Goal: Information Seeking & Learning: Learn about a topic

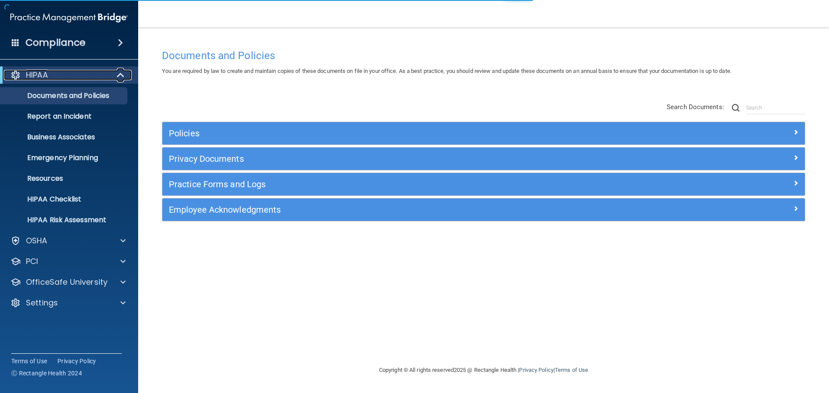
click at [119, 75] on span at bounding box center [121, 75] width 7 height 10
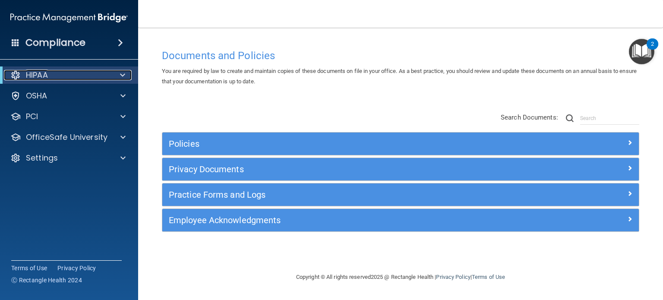
click at [123, 74] on span at bounding box center [122, 75] width 5 height 10
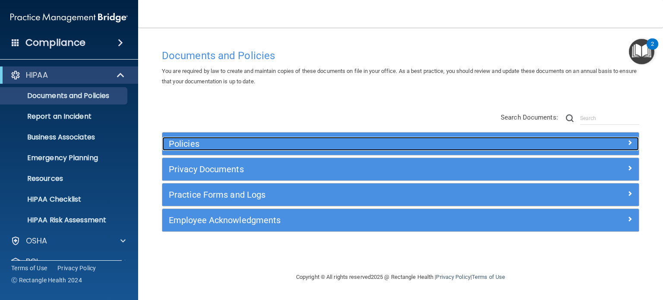
click at [187, 142] on h5 "Policies" at bounding box center [341, 143] width 345 height 9
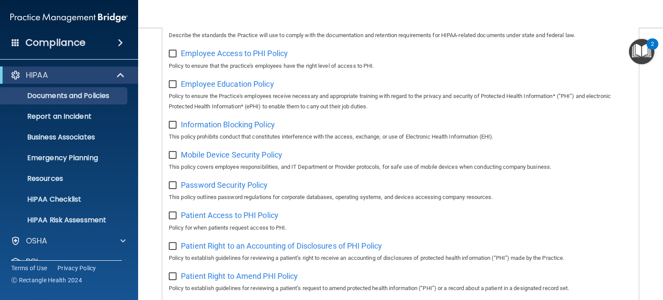
scroll to position [302, 0]
click at [211, 125] on span "Information Blocking Policy" at bounding box center [228, 124] width 94 height 9
click at [216, 188] on span "Password Security Policy" at bounding box center [224, 184] width 87 height 9
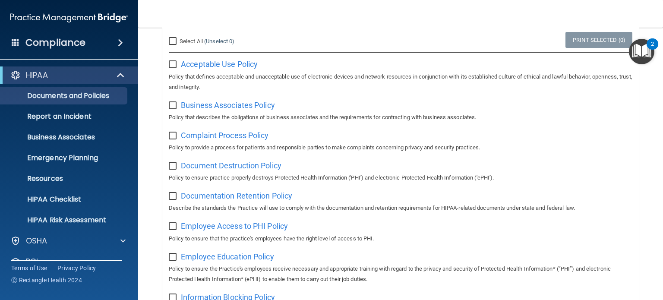
scroll to position [0, 0]
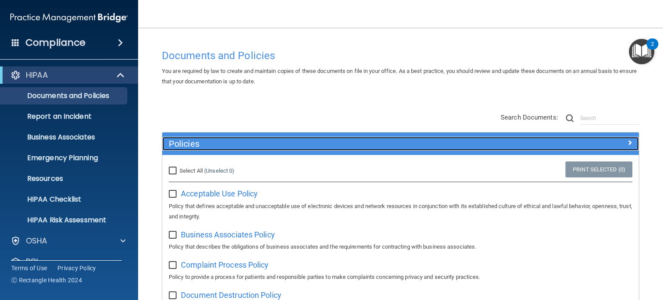
click at [188, 145] on h5 "Policies" at bounding box center [341, 143] width 345 height 9
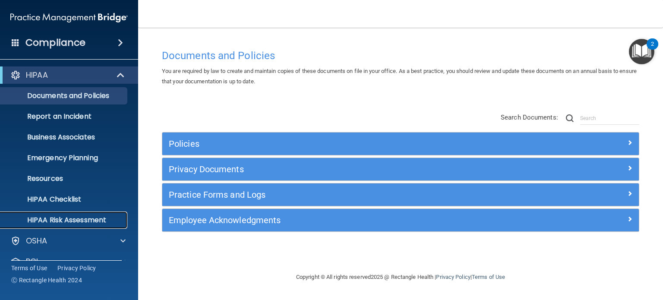
click at [99, 219] on p "HIPAA Risk Assessment" at bounding box center [65, 220] width 118 height 9
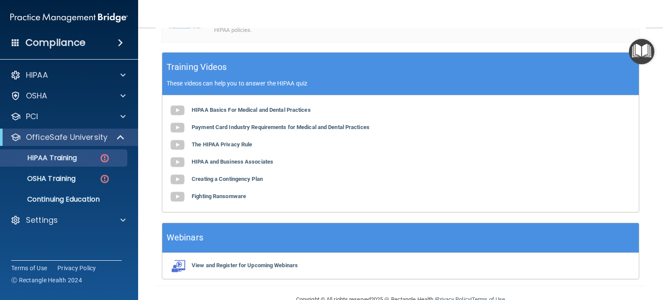
scroll to position [259, 0]
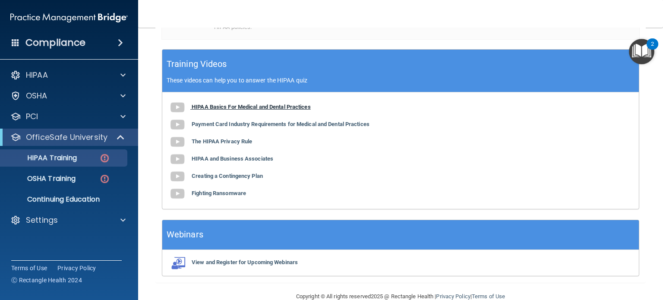
click at [284, 110] on b "HIPAA Basics For Medical and Dental Practices" at bounding box center [251, 107] width 119 height 6
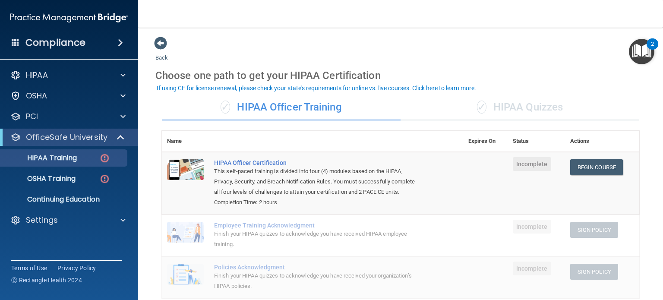
click at [501, 104] on div "✓ HIPAA Quizzes" at bounding box center [520, 108] width 239 height 26
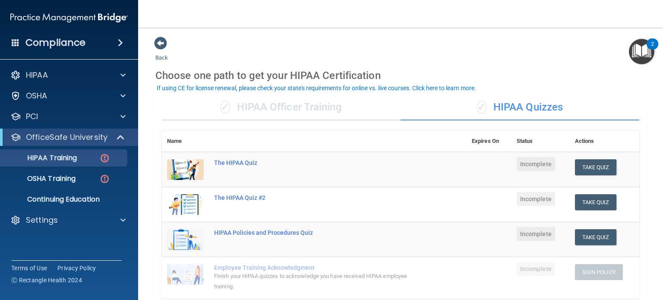
click at [333, 111] on div "✓ HIPAA Officer Training" at bounding box center [281, 108] width 239 height 26
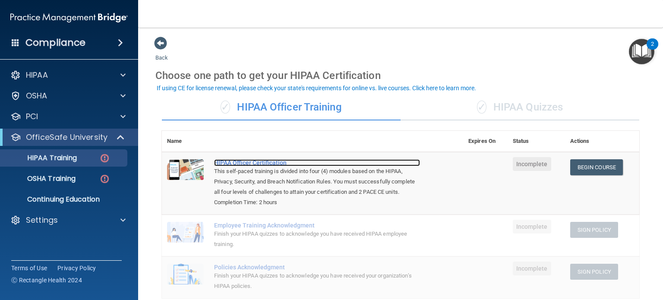
click at [276, 163] on div "HIPAA Officer Certification" at bounding box center [317, 162] width 206 height 7
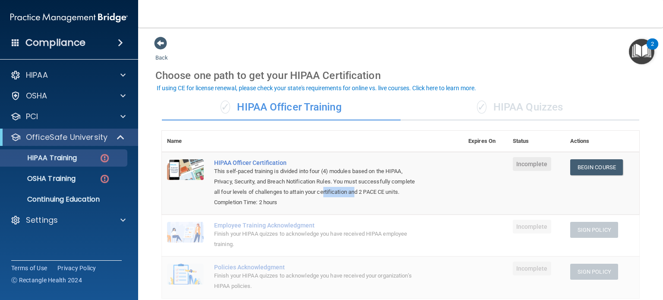
drag, startPoint x: 351, startPoint y: 188, endPoint x: 384, endPoint y: 191, distance: 33.8
click at [384, 191] on div "This self-paced training is divided into four (4) modules based on the HIPAA, P…" at bounding box center [317, 181] width 206 height 31
drag, startPoint x: 255, startPoint y: 208, endPoint x: 282, endPoint y: 212, distance: 27.1
click at [282, 208] on div "Completion Time: 2 hours" at bounding box center [317, 202] width 206 height 10
drag, startPoint x: 314, startPoint y: 175, endPoint x: 329, endPoint y: 172, distance: 15.0
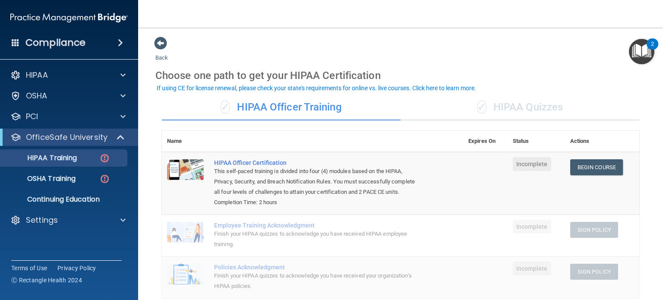
click at [316, 175] on div "This self-paced training is divided into four (4) modules based on the HIPAA, P…" at bounding box center [317, 181] width 206 height 31
click at [386, 191] on div "This self-paced training is divided into four (4) modules based on the HIPAA, P…" at bounding box center [317, 181] width 206 height 31
drag, startPoint x: 387, startPoint y: 191, endPoint x: 408, endPoint y: 198, distance: 22.3
click at [408, 197] on div "This self-paced training is divided into four (4) modules based on the HIPAA, P…" at bounding box center [317, 181] width 206 height 31
click at [91, 200] on p "Continuing Education" at bounding box center [65, 199] width 118 height 9
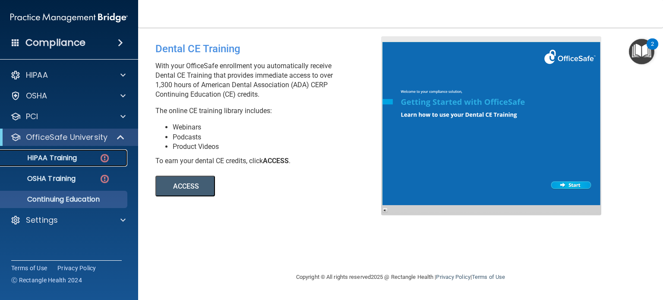
click at [66, 155] on p "HIPAA Training" at bounding box center [41, 158] width 71 height 9
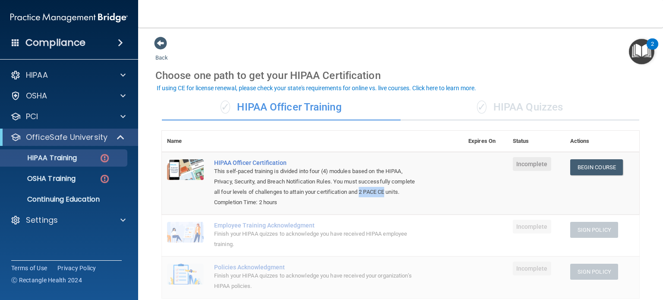
drag, startPoint x: 388, startPoint y: 190, endPoint x: 415, endPoint y: 194, distance: 26.8
click at [415, 194] on div "This self-paced training is divided into four (4) modules based on the HIPAA, P…" at bounding box center [317, 181] width 206 height 31
click at [411, 195] on div "This self-paced training is divided into four (4) modules based on the HIPAA, P…" at bounding box center [317, 181] width 206 height 31
drag, startPoint x: 385, startPoint y: 191, endPoint x: 413, endPoint y: 196, distance: 28.5
click at [413, 196] on div "This self-paced training is divided into four (4) modules based on the HIPAA, P…" at bounding box center [317, 181] width 206 height 31
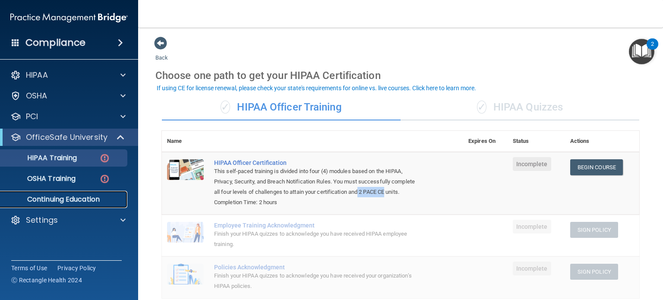
click at [73, 202] on p "Continuing Education" at bounding box center [65, 199] width 118 height 9
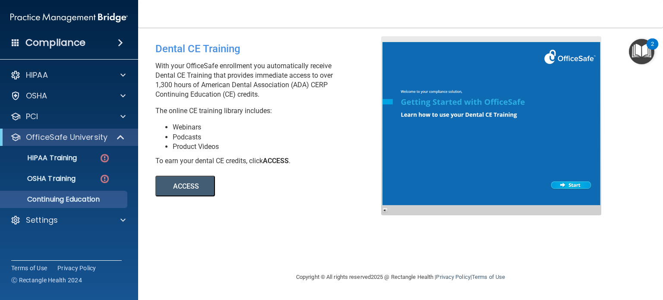
drag, startPoint x: 155, startPoint y: 85, endPoint x: 336, endPoint y: 81, distance: 181.0
click at [336, 81] on p "With your OfficeSafe enrollment you automatically receive Dental CE Training th…" at bounding box center [271, 80] width 232 height 38
click at [199, 190] on button "ACCESS" at bounding box center [185, 186] width 60 height 21
click at [126, 73] on div at bounding box center [122, 75] width 22 height 10
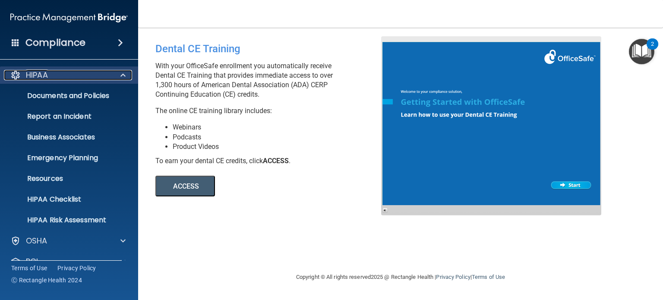
click at [122, 73] on span at bounding box center [122, 75] width 5 height 10
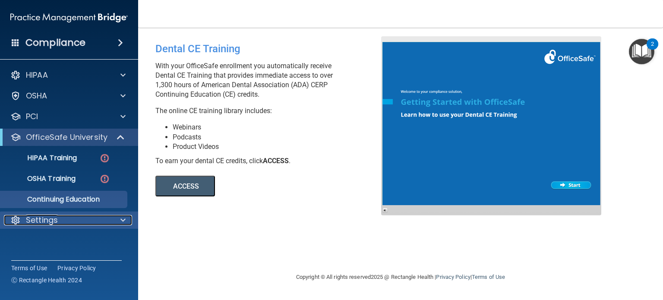
click at [117, 218] on div at bounding box center [122, 220] width 22 height 10
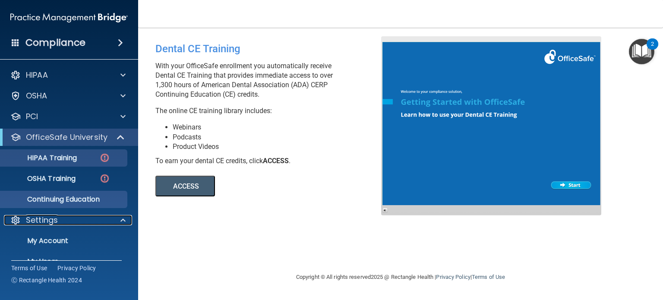
scroll to position [58, 0]
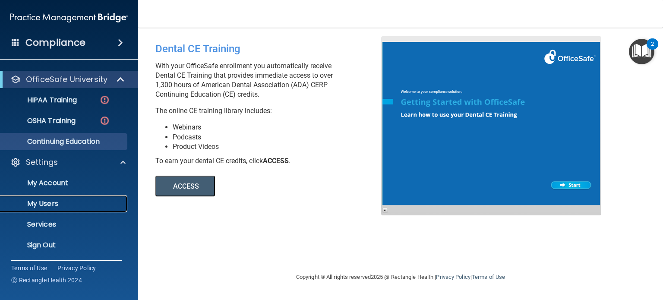
click at [79, 201] on p "My Users" at bounding box center [65, 203] width 118 height 9
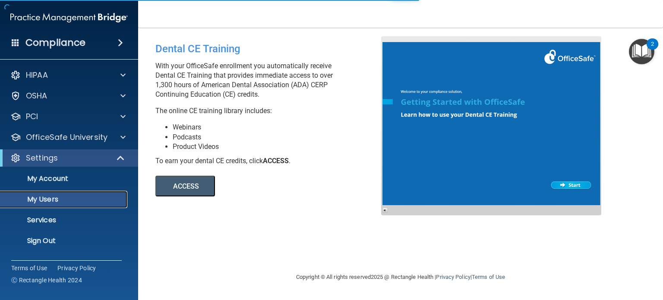
select select "20"
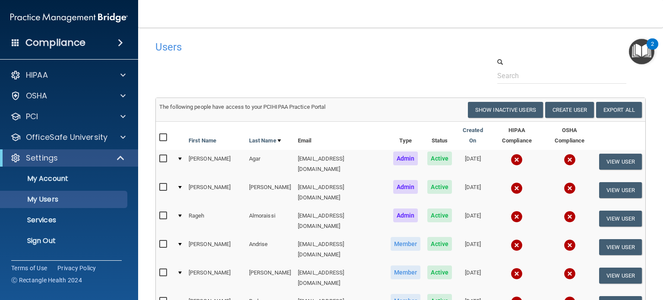
drag, startPoint x: 369, startPoint y: 226, endPoint x: 477, endPoint y: 216, distance: 108.4
click at [477, 235] on tr "Susan Andrise sandrise@rectanglehealth.com Member Active 01/19/2024 View User" at bounding box center [401, 249] width 490 height 28
click at [118, 158] on span at bounding box center [121, 158] width 7 height 10
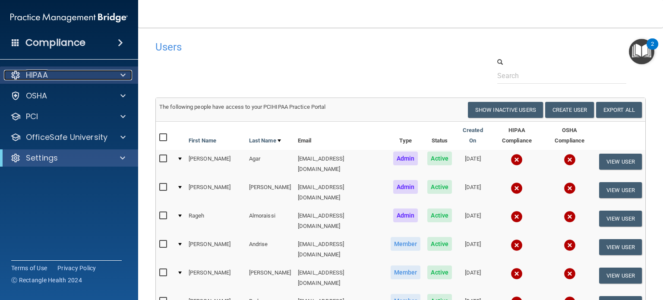
click at [128, 73] on div at bounding box center [122, 75] width 22 height 10
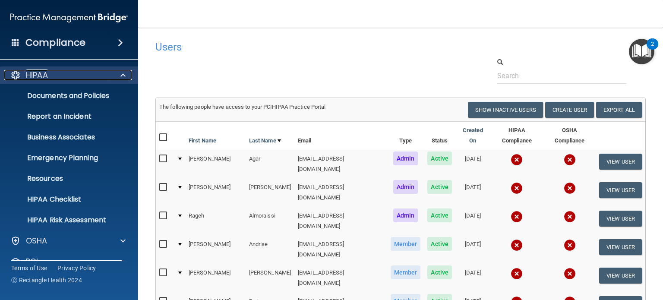
click at [118, 76] on div at bounding box center [122, 75] width 22 height 10
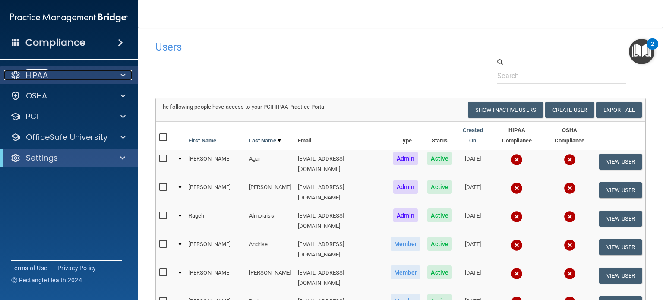
click at [121, 72] on span at bounding box center [122, 75] width 5 height 10
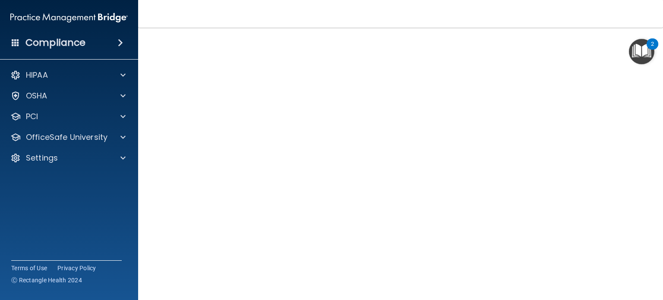
scroll to position [85, 0]
